Goal: Task Accomplishment & Management: Complete application form

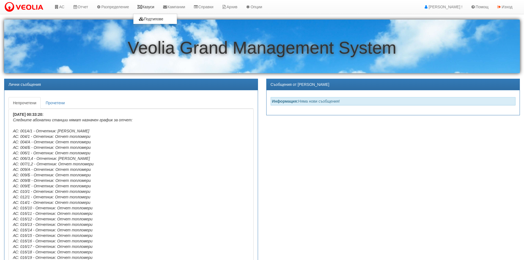
click at [150, 8] on link "Казуси" at bounding box center [145, 7] width 25 height 14
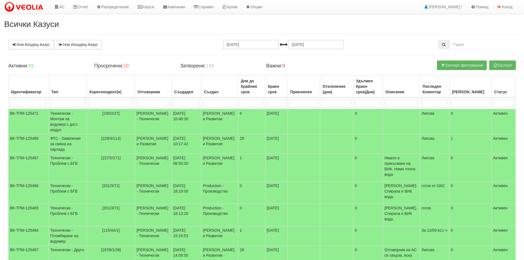
click at [150, 104] on input "search" at bounding box center [152, 103] width 33 height 8
click at [63, 100] on input "search" at bounding box center [67, 103] width 34 height 8
type input "R"
type input "Р"
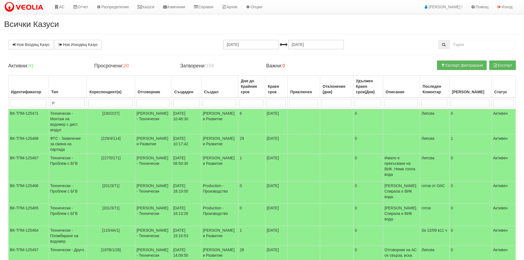
type input "Р"
type input "Ра"
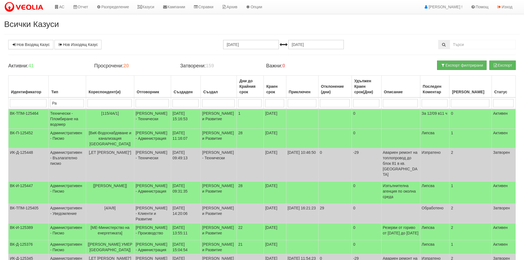
type input "Рав"
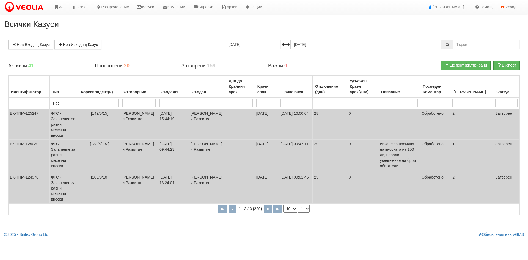
type input "Рав"
click at [247, 41] on input "11.08.2025" at bounding box center [253, 44] width 56 height 9
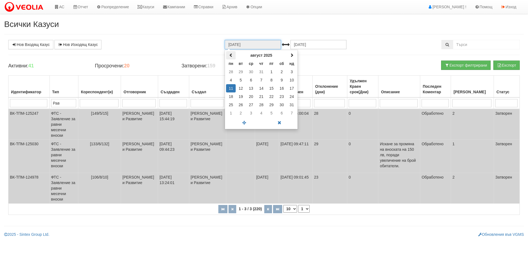
click at [231, 58] on th at bounding box center [231, 55] width 10 height 8
click at [292, 73] on td "1" at bounding box center [292, 72] width 10 height 8
type input "01.06.2025"
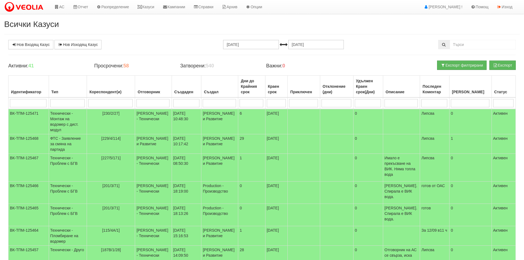
click at [56, 106] on input "search" at bounding box center [67, 103] width 34 height 8
type input "Раа"
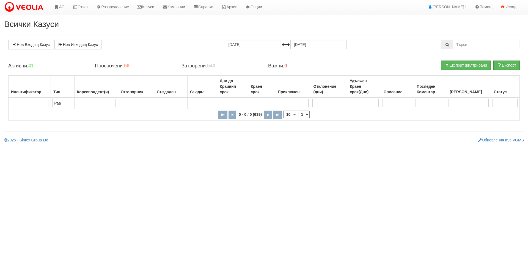
type input "Ра"
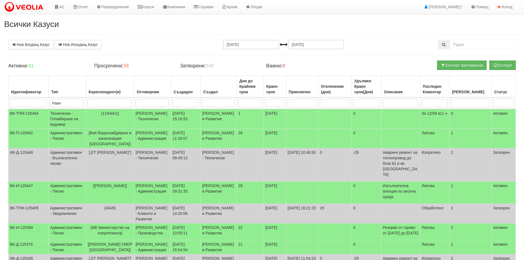
type input "Равни"
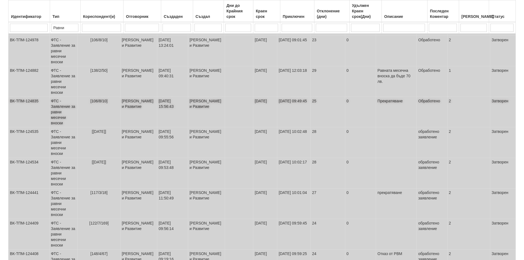
scroll to position [138, 0]
type input "Равни"
select select "40"
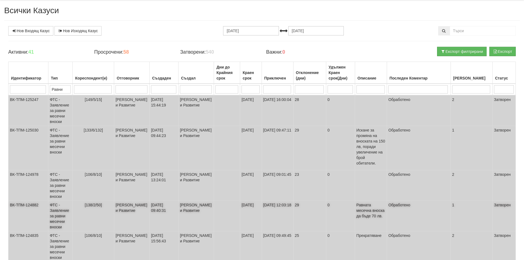
scroll to position [0, 0]
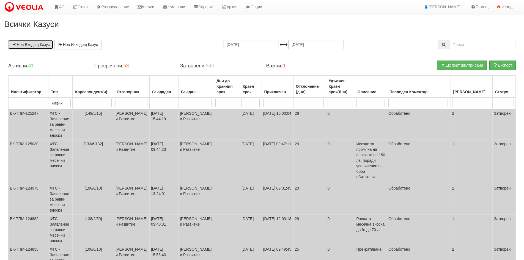
click at [36, 44] on link "Нов Входящ Казус" at bounding box center [30, 44] width 45 height 9
click at [28, 8] on img at bounding box center [25, 7] width 42 height 12
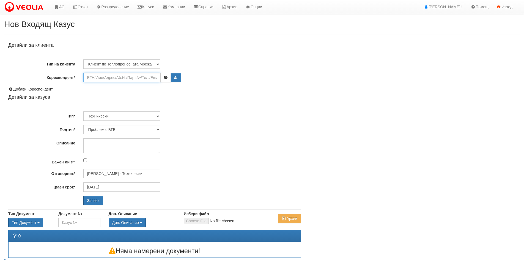
click at [118, 76] on input "Кореспондент*" at bounding box center [121, 77] width 77 height 9
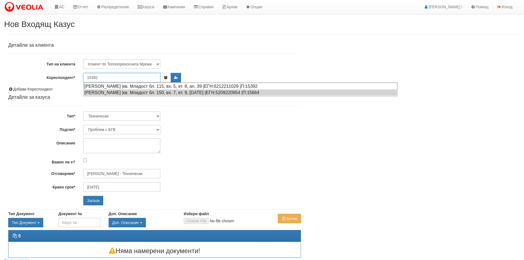
click at [127, 85] on div "ПЛАМЕН ДИМИТРОВ ГЕНОВ |кв. Младост бл. 115, вх. 5, ет. 8, ап. 39 |ЕГН:621221102…" at bounding box center [240, 86] width 313 height 7
type input "ПЛАМЕН ДИМИТРОВ ГЕНОВ"
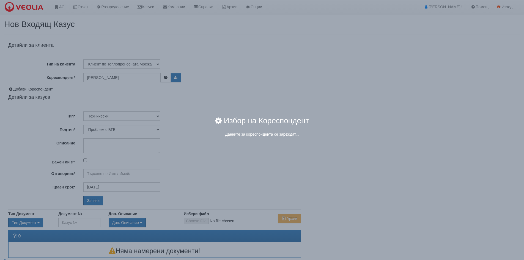
type input "Дончо Дончев - Технически"
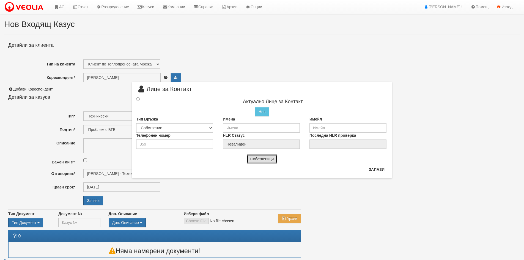
click at [261, 160] on button "Собственици" at bounding box center [262, 158] width 31 height 9
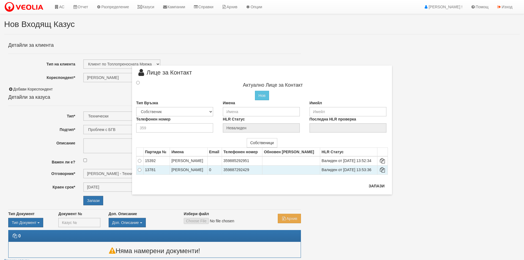
click at [141, 172] on td at bounding box center [139, 169] width 7 height 9
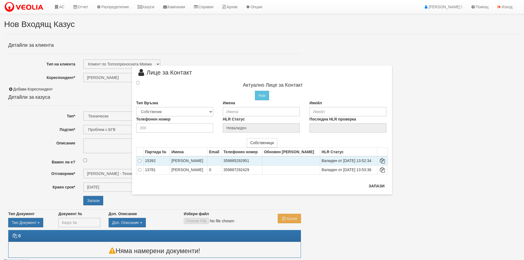
click at [187, 160] on td "ПЛАМЕН ДИМИТРОВ ГЕНОВ" at bounding box center [189, 160] width 38 height 9
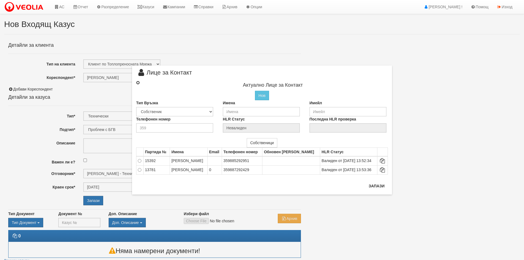
click at [137, 83] on input "radio" at bounding box center [138, 83] width 4 height 4
click at [230, 110] on input "text" at bounding box center [261, 111] width 77 height 9
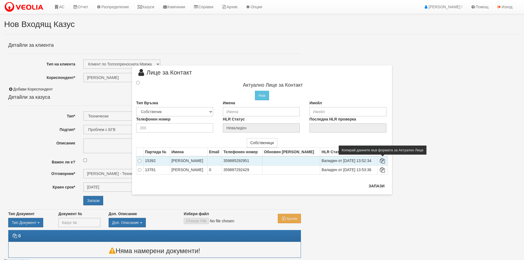
click at [385, 161] on icon at bounding box center [382, 161] width 7 height 4
type input "ПЛАМЕН ДИМИТРОВ ГЕНОВ"
type input "359885292951"
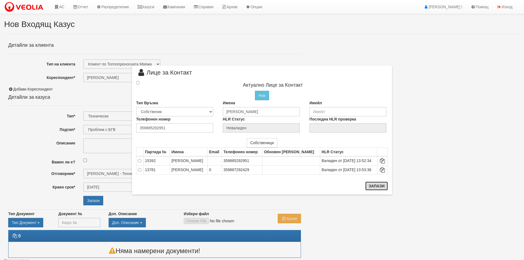
click at [375, 188] on button "Запази" at bounding box center [376, 186] width 23 height 9
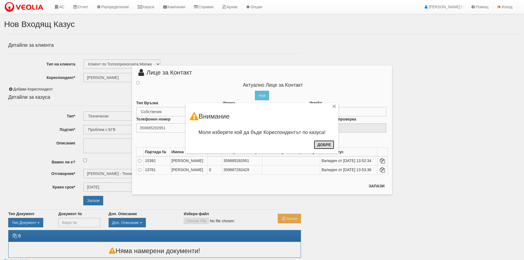
click at [321, 145] on button "Добре" at bounding box center [324, 144] width 20 height 9
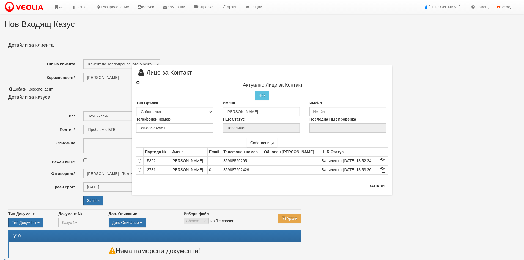
click at [137, 83] on input "radio" at bounding box center [138, 83] width 4 height 4
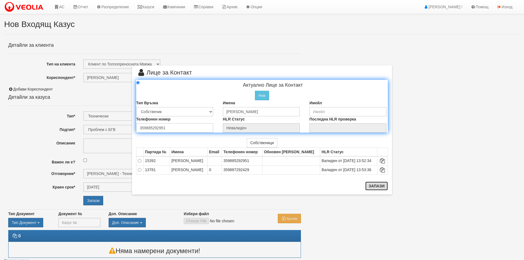
click at [374, 187] on button "Запази" at bounding box center [376, 186] width 23 height 9
radio input "true"
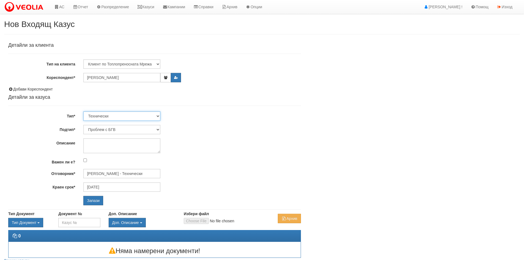
click at [158, 118] on select "Технически ФТС Търговски Административен Производствен Експлоатационен Финансов…" at bounding box center [121, 115] width 77 height 9
select select "1"
click at [83, 111] on select "Технически ФТС Търговски Административен Производствен Експлоатационен Финансов…" at bounding box center [121, 115] width 77 height 9
type input "[DATE]"
type input "[PERSON_NAME] и Развитие"
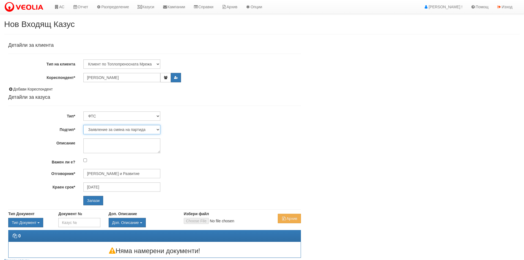
click at [158, 129] on select "Заявление за смяна на партида Заявление за равни месечни вноски Разпределение о…" at bounding box center [121, 129] width 77 height 9
select select "Заявление за равни месечни вноски"
click at [83, 125] on select "Заявление за смяна на партида Заявление за равни месечни вноски Разпределение о…" at bounding box center [121, 129] width 77 height 9
type input "[PERSON_NAME] и Развитие"
click at [97, 139] on textarea "Описание" at bounding box center [121, 145] width 77 height 15
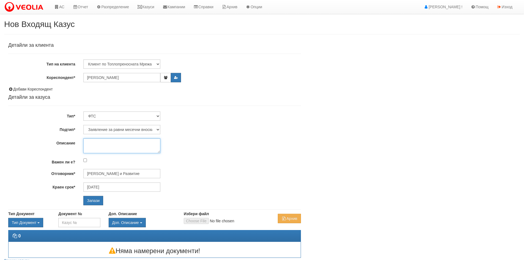
paste textarea "Пламен Генов <p_genov@abv.bg> 12:24 (преди 15 минути) до мен Здравейте: Искам д…"
click at [96, 202] on input "Запази" at bounding box center [93, 200] width 20 height 9
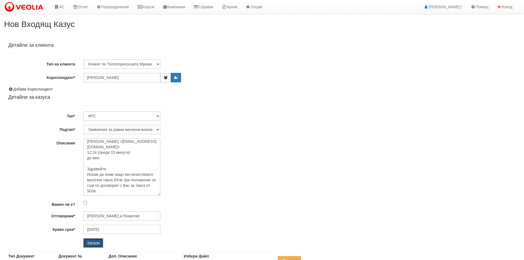
scroll to position [0, 0]
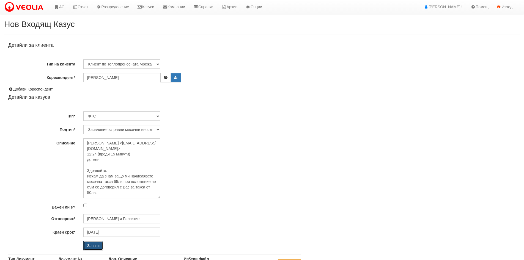
drag, startPoint x: 159, startPoint y: 153, endPoint x: 168, endPoint y: 198, distance: 46.1
click at [168, 198] on div "[PERSON_NAME] <[EMAIL_ADDRESS][DOMAIN_NAME]> 12:24 (преди 15 минути) до мен Здр…" at bounding box center [192, 168] width 226 height 60
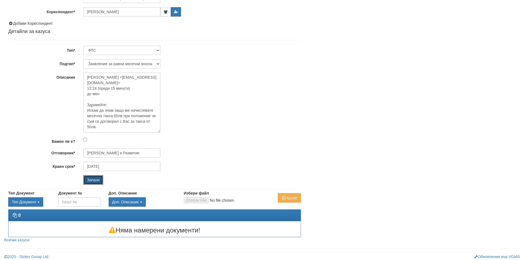
scroll to position [69, 0]
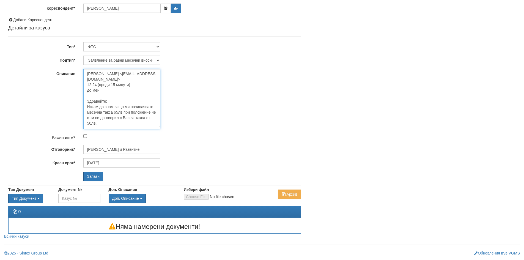
drag, startPoint x: 102, startPoint y: 90, endPoint x: 86, endPoint y: 92, distance: 15.8
click at [86, 92] on textarea "[PERSON_NAME] <[EMAIL_ADDRESS][DOMAIN_NAME]> 12:24 (преди 15 минути) до мен Здр…" at bounding box center [121, 99] width 77 height 60
click at [90, 107] on textarea "Пламен Генов <p_genov@abv.bg> 12:24 (преди 15 минути) Здравейте: Искам да знам …" at bounding box center [121, 99] width 77 height 60
type textarea "Пламен Генов <p_genov@abv.bg> 12:24 (преди 15 минути) Здравейте: Искам да знам …"
click at [92, 177] on input "Запази" at bounding box center [93, 176] width 20 height 9
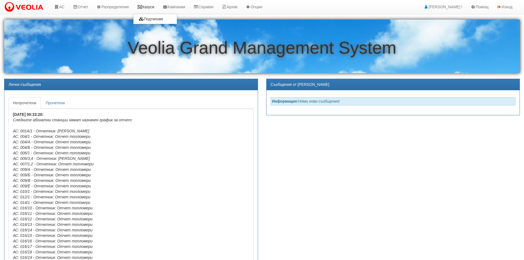
click at [155, 6] on link "Казуси" at bounding box center [145, 7] width 25 height 14
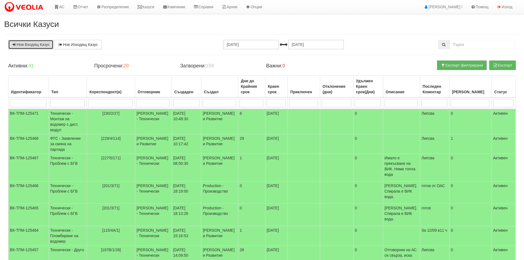
click at [29, 44] on link "Нов Входящ Казус" at bounding box center [30, 44] width 45 height 9
click at [505, 7] on link "Изход" at bounding box center [505, 7] width 24 height 14
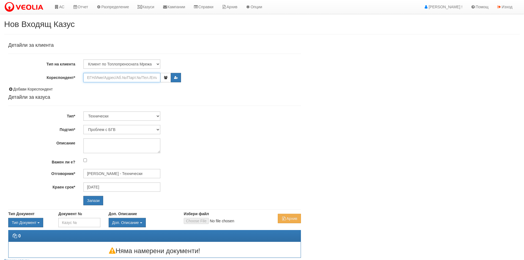
click at [151, 79] on input "Кореспондент*" at bounding box center [121, 77] width 77 height 9
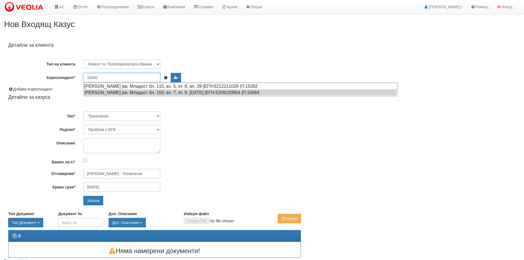
click at [107, 87] on div "[PERSON_NAME] |кв. Младост бл. 115, вх. 5, ет. 8, ап. 39 |ЕГН:6212211029 |П:153…" at bounding box center [240, 86] width 313 height 7
type input "[PERSON_NAME]"
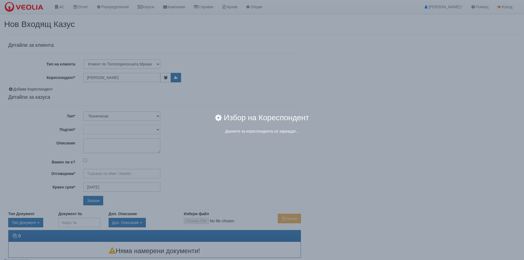
type input "[PERSON_NAME] - Технически"
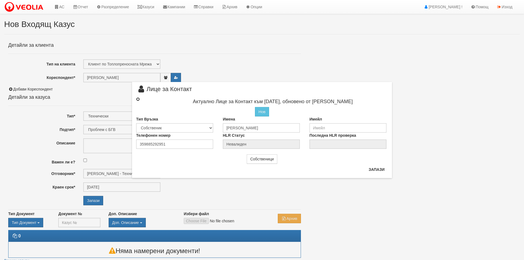
click at [137, 100] on input "radio" at bounding box center [138, 99] width 4 height 4
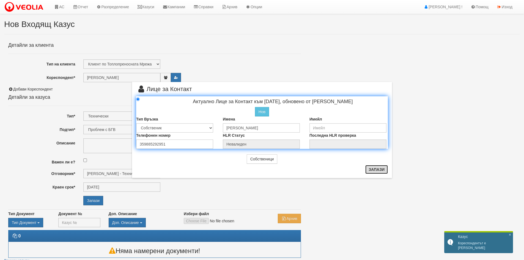
click at [377, 170] on button "Запази" at bounding box center [376, 169] width 23 height 9
radio input "true"
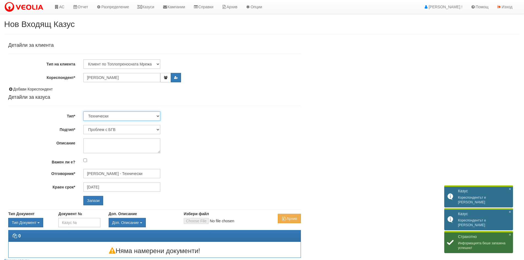
click at [158, 117] on select "Технически ФТС Търговски Административен Производствен Експлоатационен Финансов…" at bounding box center [121, 115] width 77 height 9
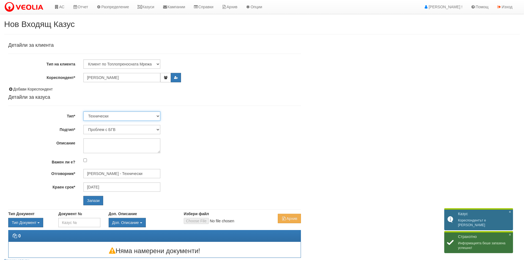
select select "1"
click at [83, 111] on select "Технически ФТС Търговски Административен Производствен Експлоатационен Финансов…" at bounding box center [121, 115] width 77 height 9
type input "[DATE]"
type input "[PERSON_NAME] и Развитие"
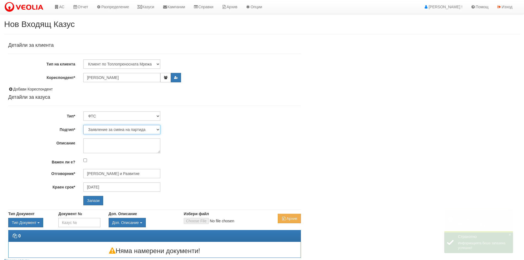
click at [158, 130] on select "Заявление за смяна на партида Заявление за равни месечни вноски Разпределение о…" at bounding box center [121, 129] width 77 height 9
select select "Заявление за равни месечни вноски"
click at [83, 125] on select "Заявление за смяна на партида Заявление за равни месечни вноски Разпределение о…" at bounding box center [121, 129] width 77 height 9
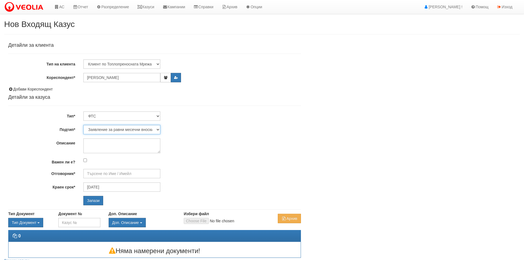
type input "[PERSON_NAME] и Развитие"
click at [103, 147] on textarea "Описание" at bounding box center [121, 145] width 77 height 15
paste textarea "[PERSON_NAME] <[EMAIL_ADDRESS][DOMAIN_NAME]> 12:24 (преди 15 минути) до мен Здр…"
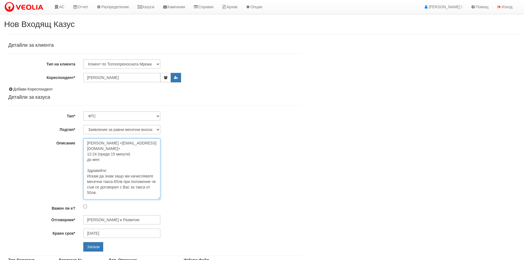
drag, startPoint x: 159, startPoint y: 152, endPoint x: 177, endPoint y: 199, distance: 49.5
click at [177, 199] on div "[PERSON_NAME] <[EMAIL_ADDRESS][DOMAIN_NAME]> 12:24 (преди 15 минути) до мен Здр…" at bounding box center [192, 168] width 226 height 61
drag, startPoint x: 97, startPoint y: 155, endPoint x: 102, endPoint y: 162, distance: 8.3
click at [102, 162] on textarea "[PERSON_NAME] <[EMAIL_ADDRESS][DOMAIN_NAME]> 12:24 (преди 15 минути) до мен Здр…" at bounding box center [121, 168] width 77 height 61
click at [89, 160] on textarea "[PERSON_NAME] <[EMAIL_ADDRESS][DOMAIN_NAME]> 12:24 Здравейте: Искам да знам защ…" at bounding box center [121, 168] width 77 height 61
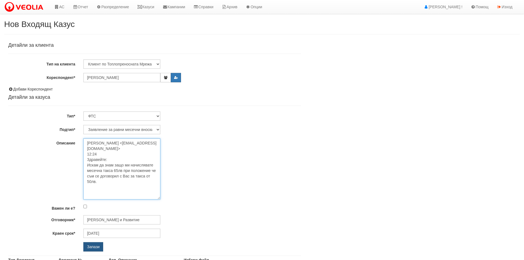
type textarea "[PERSON_NAME] <[EMAIL_ADDRESS][DOMAIN_NAME]> 12:24 Здравейте: Искам да знам защ…"
click at [95, 247] on input "Запази" at bounding box center [93, 246] width 20 height 9
